Goal: Find specific page/section: Find specific page/section

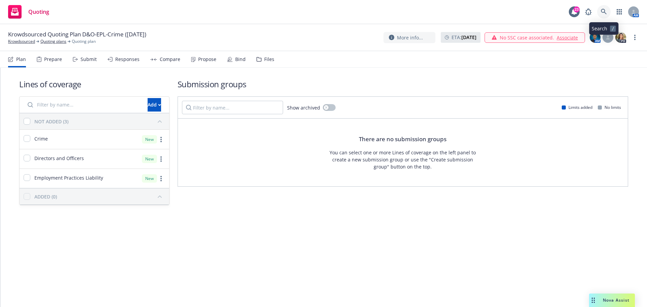
click at [602, 13] on icon at bounding box center [604, 12] width 6 height 6
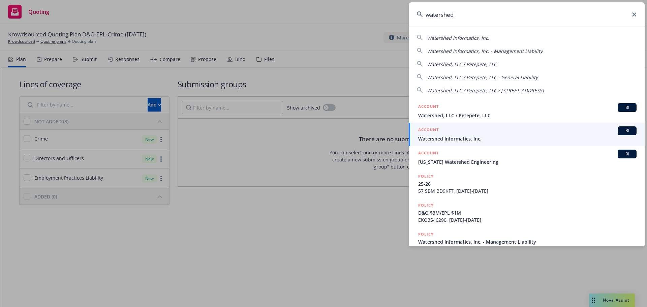
type input "watershed"
click at [444, 137] on span "Watershed Informatics, Inc." at bounding box center [527, 138] width 218 height 7
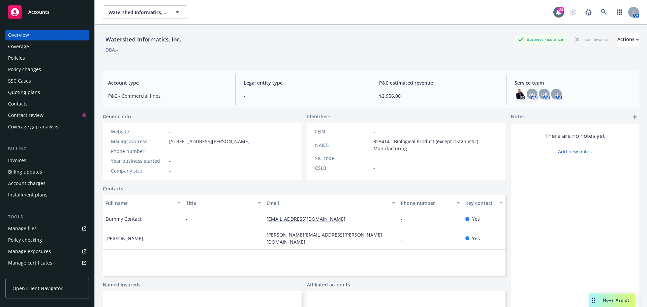
click at [26, 90] on div "Quoting plans" at bounding box center [24, 92] width 32 height 11
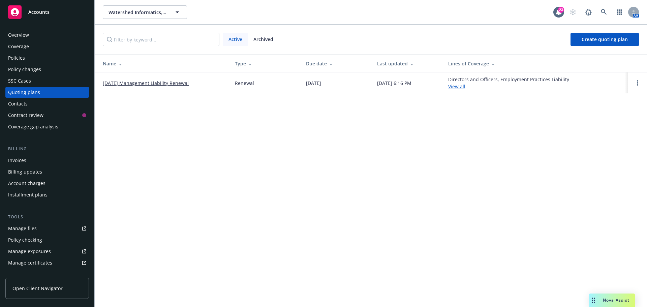
click at [122, 84] on link "10/18/25 Management Liability Renewal" at bounding box center [146, 82] width 86 height 7
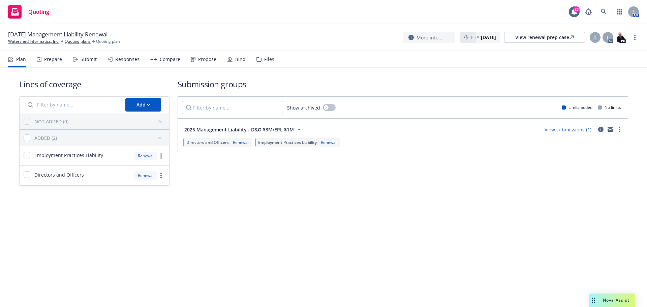
click at [266, 61] on div "Files" at bounding box center [269, 59] width 10 height 5
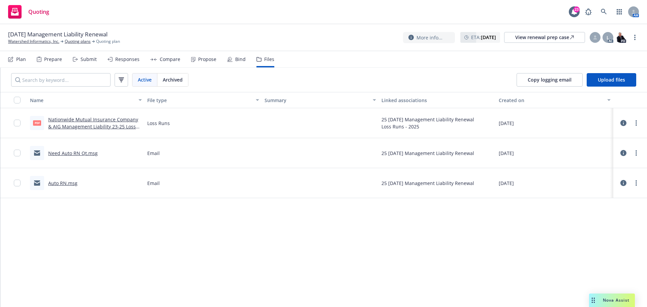
click at [74, 153] on link "Need Auto RN Qt.msg" at bounding box center [73, 153] width 50 height 6
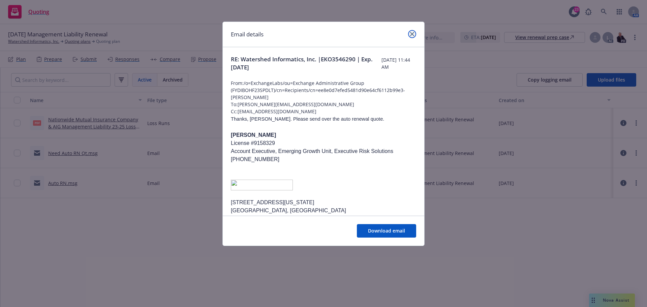
click at [413, 34] on icon "close" at bounding box center [412, 34] width 4 height 4
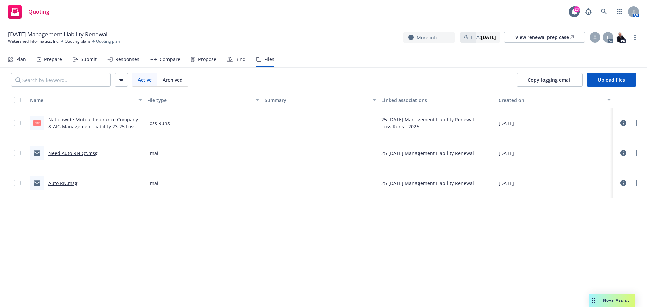
click at [70, 184] on link "Auto RN.msg" at bounding box center [62, 183] width 29 height 6
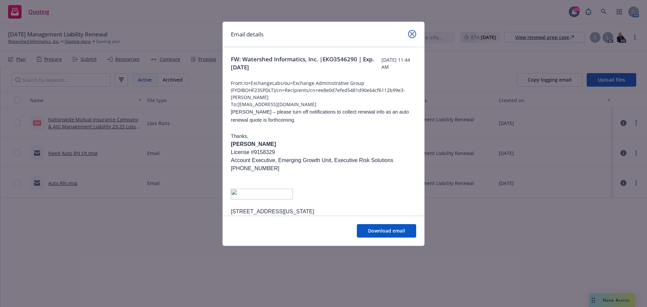
click at [412, 33] on icon "close" at bounding box center [412, 34] width 4 height 4
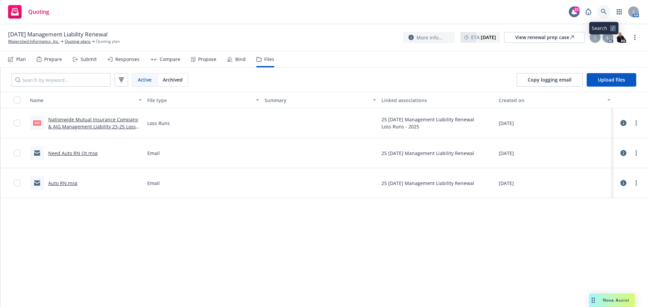
click at [602, 10] on icon at bounding box center [604, 12] width 6 height 6
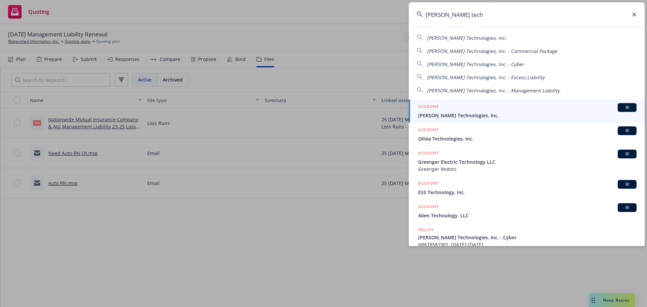
type input "eli tech"
click at [439, 113] on span "Eli Technologies, Inc." at bounding box center [527, 115] width 218 height 7
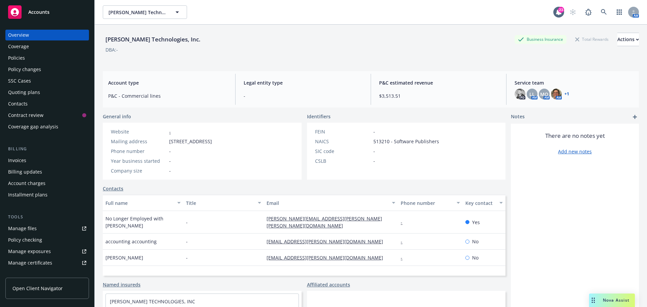
click at [564, 93] on link "+ 1" at bounding box center [566, 94] width 5 height 4
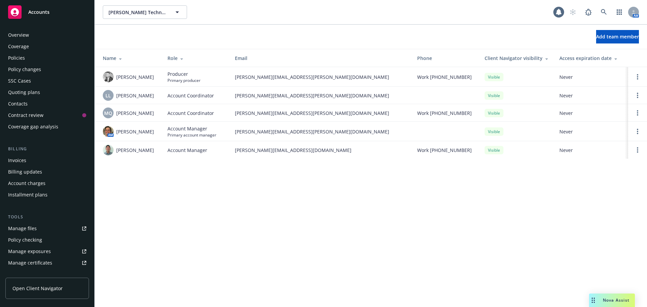
scroll to position [144, 0]
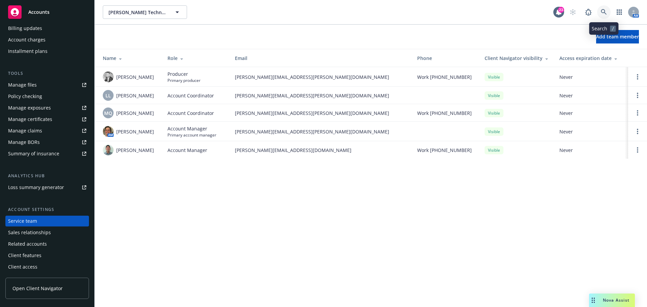
click at [601, 14] on icon at bounding box center [604, 12] width 6 height 6
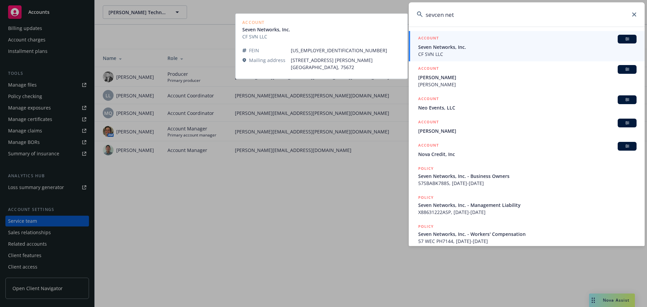
type input "sevcen net"
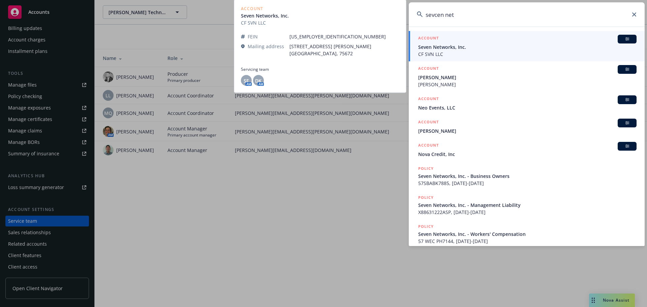
click at [442, 46] on span "Seven Networks, Inc." at bounding box center [527, 46] width 218 height 7
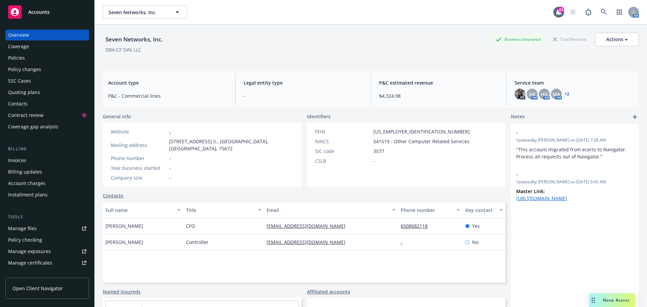
click at [564, 93] on link "+ 2" at bounding box center [566, 94] width 5 height 4
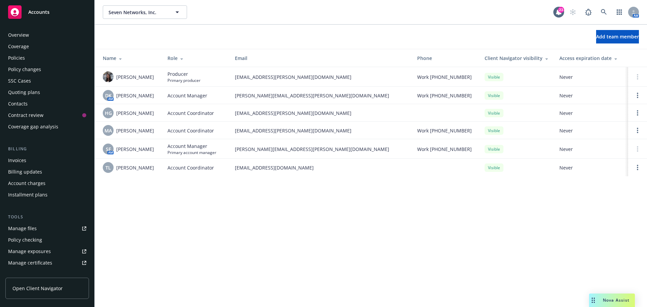
click at [24, 33] on div "Overview" at bounding box center [18, 35] width 21 height 11
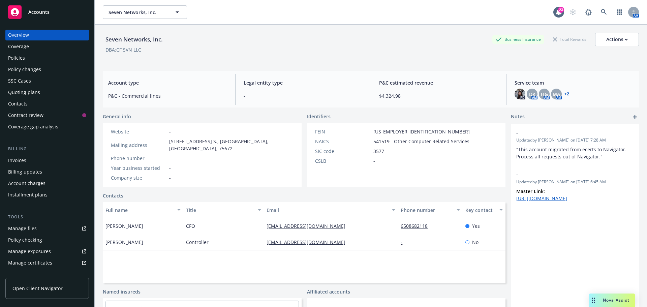
click at [564, 94] on link "+ 2" at bounding box center [566, 94] width 5 height 4
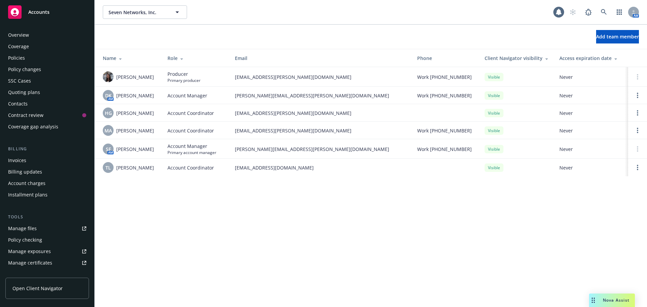
scroll to position [144, 0]
